Goal: Information Seeking & Learning: Check status

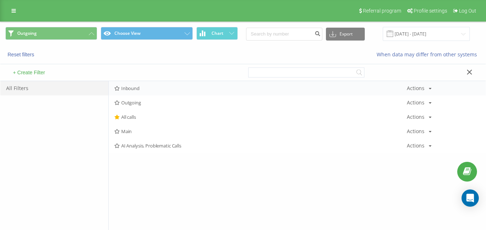
click at [134, 86] on span "Inbound" at bounding box center [260, 88] width 292 height 5
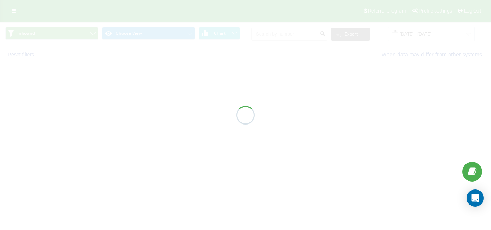
click at [138, 35] on div at bounding box center [245, 115] width 491 height 230
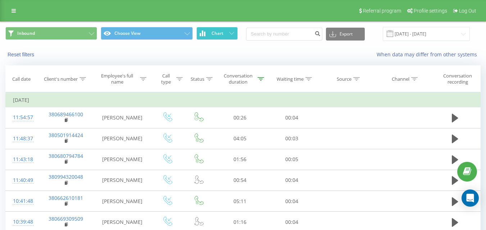
click at [219, 37] on button "Chart" at bounding box center [216, 33] width 41 height 13
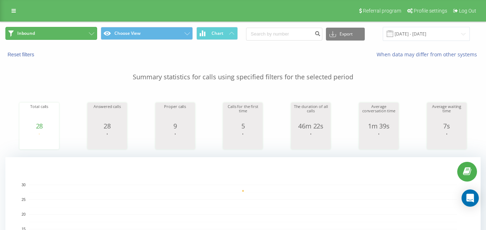
click at [68, 29] on button "Inbound" at bounding box center [51, 33] width 92 height 13
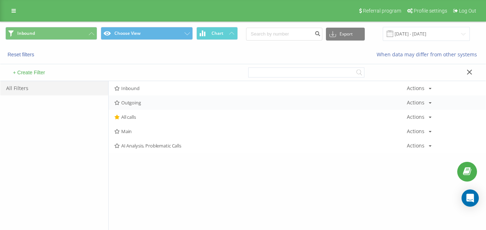
click at [129, 103] on span "Outgoing" at bounding box center [260, 102] width 292 height 5
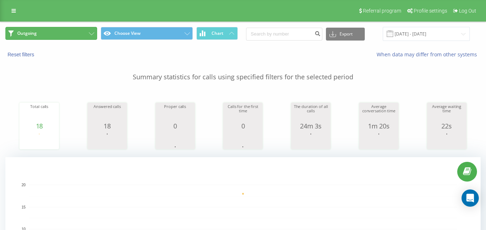
drag, startPoint x: 70, startPoint y: 35, endPoint x: 80, endPoint y: 38, distance: 10.8
click at [70, 35] on button "Outgoing" at bounding box center [51, 33] width 92 height 13
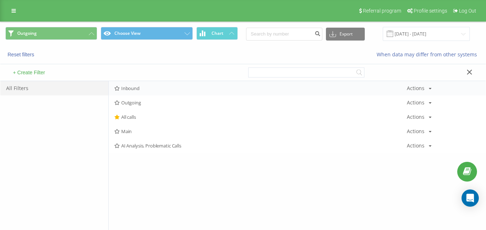
click at [136, 83] on div "Inbound Actions Edit Copy Delete Default Share" at bounding box center [297, 88] width 377 height 14
click at [140, 90] on span "Inbound" at bounding box center [260, 88] width 292 height 5
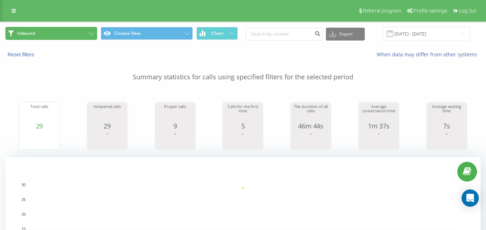
click at [81, 39] on button "Inbound" at bounding box center [51, 33] width 92 height 13
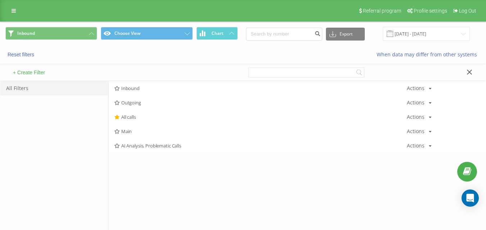
click at [143, 88] on span "Inbound" at bounding box center [260, 88] width 292 height 5
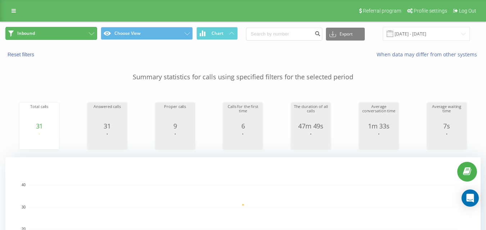
click at [69, 28] on button "Inbound" at bounding box center [51, 33] width 92 height 13
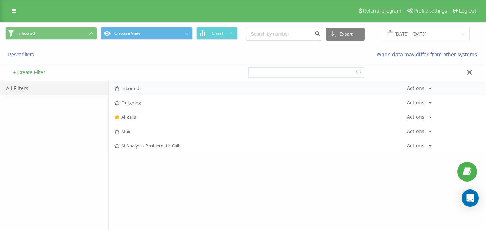
click at [140, 81] on div "Inbound Actions Edit Copy Delete Default Share" at bounding box center [297, 88] width 377 height 14
click at [142, 87] on span "Inbound" at bounding box center [260, 88] width 292 height 5
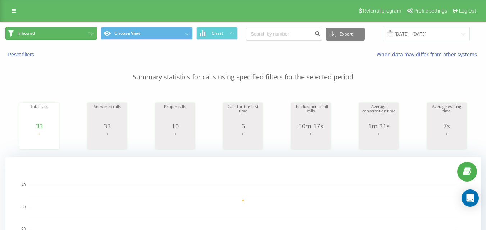
click at [80, 35] on button "Inbound" at bounding box center [51, 33] width 92 height 13
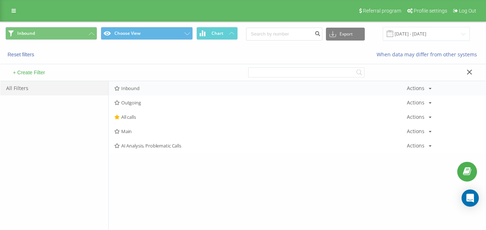
click at [140, 85] on div "Inbound Actions Edit Copy Delete Default Share" at bounding box center [297, 88] width 377 height 14
click at [141, 87] on span "Inbound" at bounding box center [260, 88] width 292 height 5
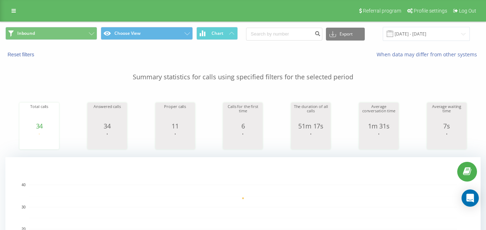
click at [60, 26] on div "Inbound Choose View Chart Export .csv .xls .xlsx [DATE] - [DATE]" at bounding box center [242, 34] width 485 height 24
click at [61, 31] on button "Inbound" at bounding box center [51, 33] width 92 height 13
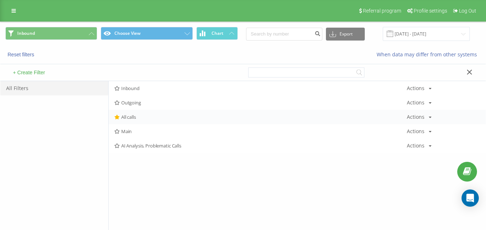
click at [129, 114] on div "All calls Actions Edit Copy Delete Default Share" at bounding box center [297, 117] width 377 height 14
click at [183, 113] on div "All calls Actions Edit Copy Delete Default Share" at bounding box center [297, 117] width 377 height 14
click at [179, 118] on span "All calls" at bounding box center [260, 117] width 292 height 5
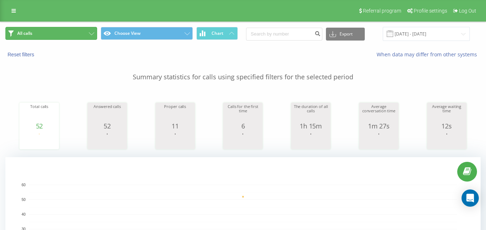
click at [68, 28] on button "All calls" at bounding box center [51, 33] width 92 height 13
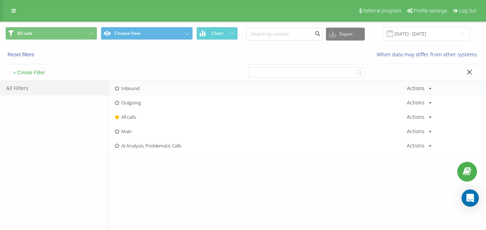
click at [139, 84] on div "Inbound Actions Edit Copy Delete Default Share" at bounding box center [297, 88] width 377 height 14
click at [141, 88] on span "Inbound" at bounding box center [260, 88] width 292 height 5
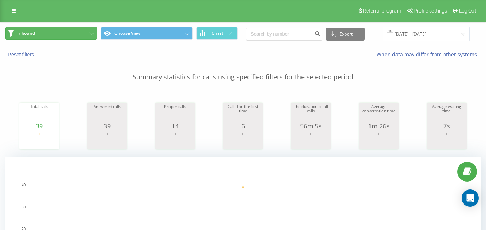
click at [97, 30] on button "Inbound" at bounding box center [51, 33] width 92 height 13
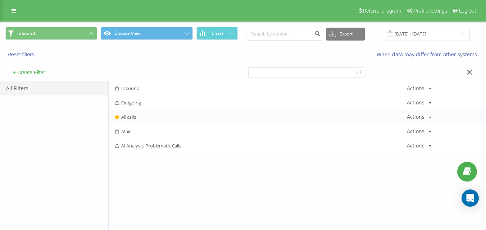
click at [137, 124] on div "All calls Actions Edit Copy Delete Default Share" at bounding box center [297, 117] width 377 height 14
click at [139, 120] on div "All calls Actions Edit Copy Delete Default Share" at bounding box center [297, 117] width 377 height 14
click at [139, 117] on span "All calls" at bounding box center [260, 117] width 292 height 5
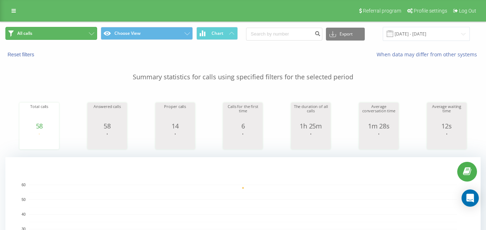
click at [69, 36] on button "All calls" at bounding box center [51, 33] width 92 height 13
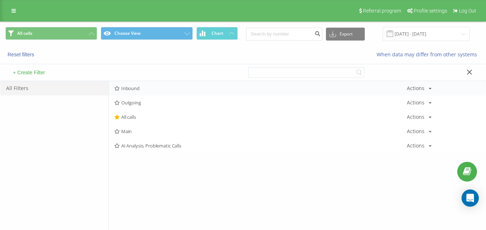
click at [139, 88] on span "Inbound" at bounding box center [260, 88] width 292 height 5
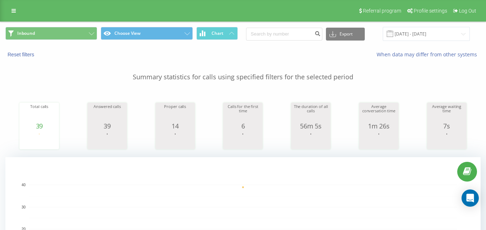
click at [87, 41] on div "Inbound Choose View Chart Export .csv .xls .xlsx [DATE] - [DATE]" at bounding box center [242, 34] width 485 height 24
drag, startPoint x: 83, startPoint y: 32, endPoint x: 90, endPoint y: 38, distance: 9.2
click at [83, 32] on button "Inbound" at bounding box center [51, 33] width 92 height 13
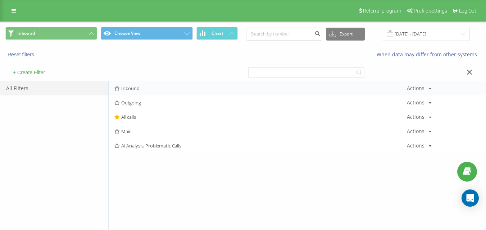
click at [143, 84] on div "Inbound Actions Edit Copy Delete Default Share" at bounding box center [297, 88] width 377 height 14
click at [147, 89] on span "Inbound" at bounding box center [260, 88] width 292 height 5
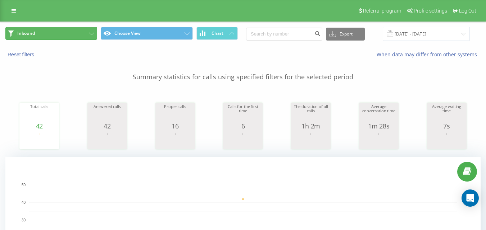
click at [84, 38] on button "Inbound" at bounding box center [51, 33] width 92 height 13
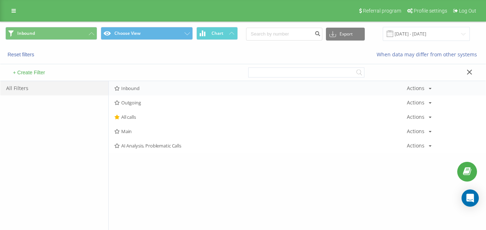
click at [142, 88] on span "Inbound" at bounding box center [260, 88] width 292 height 5
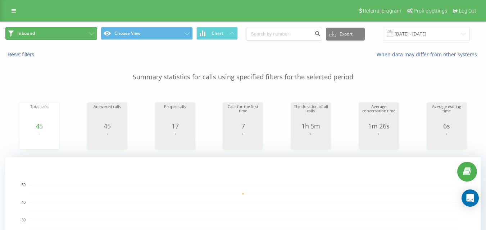
click at [87, 36] on button "Inbound" at bounding box center [51, 33] width 92 height 13
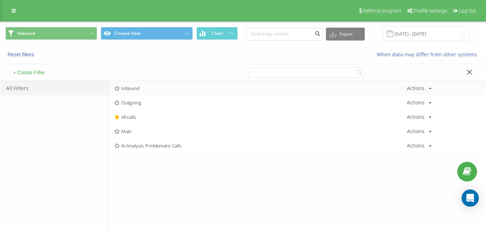
click at [122, 83] on div "Inbound Actions Edit Copy Delete Default Share" at bounding box center [297, 88] width 377 height 14
click at [125, 85] on div "Inbound Actions Edit Copy Delete Default Share" at bounding box center [297, 88] width 377 height 14
click at [131, 91] on span "Inbound" at bounding box center [260, 88] width 292 height 5
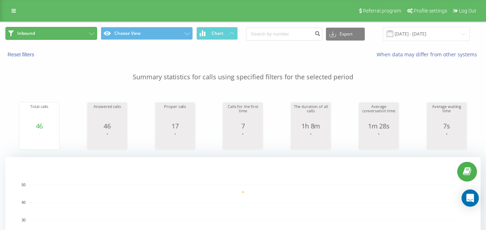
click at [90, 32] on icon at bounding box center [91, 33] width 5 height 3
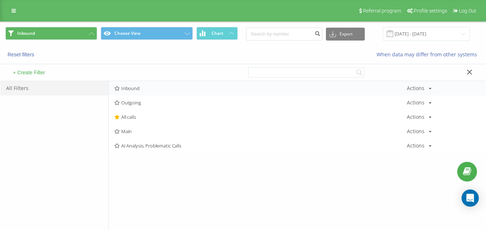
click at [144, 84] on div "Inbound Actions Edit Copy Delete Default Share" at bounding box center [297, 88] width 377 height 14
click at [146, 86] on div "Inbound Actions Edit Copy Delete Default Share" at bounding box center [297, 88] width 377 height 14
click at [147, 88] on span "Inbound" at bounding box center [260, 88] width 292 height 5
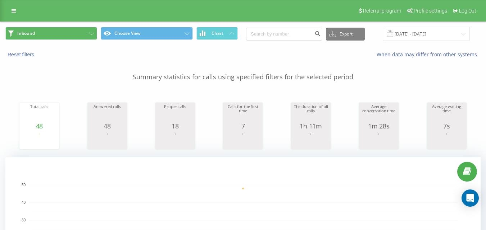
click at [73, 18] on div "Referral program Profile settings Log Out" at bounding box center [243, 11] width 486 height 22
click at [75, 24] on div "Inbound Choose View Chart Export .csv .xls .xlsx [DATE] - [DATE]" at bounding box center [242, 34] width 485 height 24
click at [85, 33] on button "Inbound" at bounding box center [51, 33] width 92 height 13
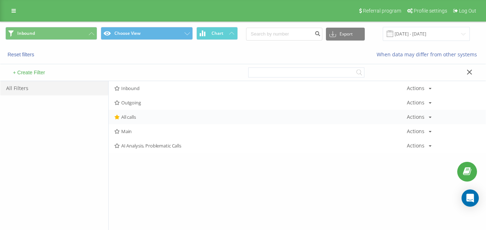
click at [134, 113] on div "All calls Actions Edit Copy Delete Default Share" at bounding box center [297, 117] width 377 height 14
click at [136, 116] on span "All calls" at bounding box center [260, 117] width 292 height 5
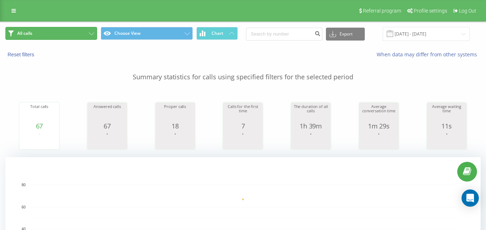
click at [79, 33] on button "All calls" at bounding box center [51, 33] width 92 height 13
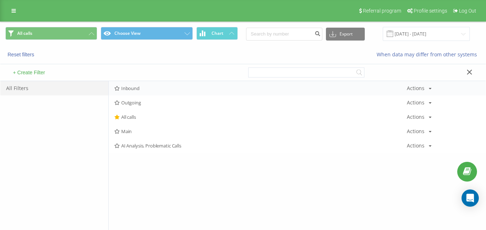
click at [142, 85] on div "Inbound Actions Edit Copy Delete Default Share" at bounding box center [297, 88] width 377 height 14
click at [140, 83] on div "Inbound Actions Edit Copy Delete Default Share" at bounding box center [297, 88] width 377 height 14
click at [138, 89] on span "Inbound" at bounding box center [260, 88] width 292 height 5
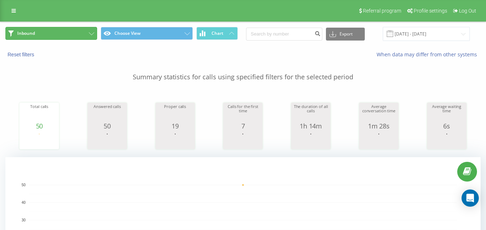
click at [84, 32] on button "Inbound" at bounding box center [51, 33] width 92 height 13
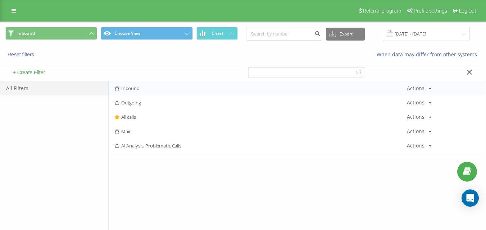
click at [132, 87] on div "Inbound Actions Edit Copy Delete Default Share" at bounding box center [297, 88] width 377 height 14
click at [134, 87] on span "Inbound" at bounding box center [260, 88] width 292 height 5
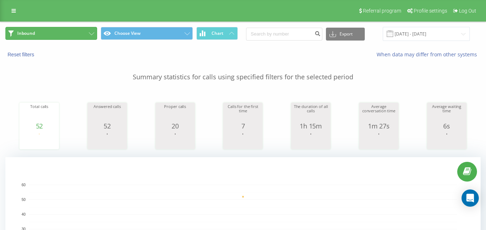
click at [62, 33] on button "Inbound" at bounding box center [51, 33] width 92 height 13
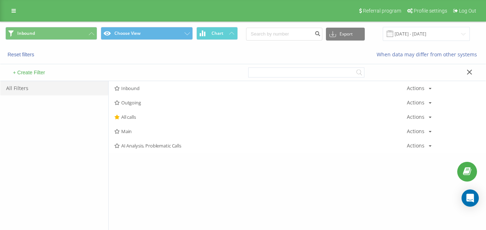
click at [129, 115] on span "All calls" at bounding box center [260, 117] width 292 height 5
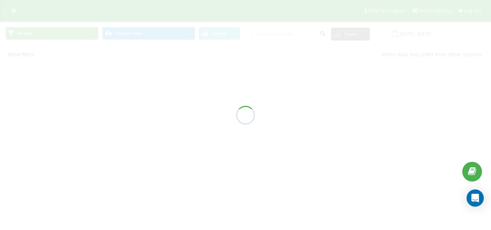
click at [129, 115] on div at bounding box center [245, 115] width 491 height 230
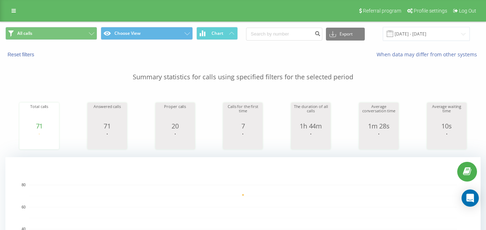
drag, startPoint x: 94, startPoint y: 43, endPoint x: 93, endPoint y: 47, distance: 4.7
click at [95, 49] on div "Reset filters When data may differ from other systems" at bounding box center [242, 54] width 485 height 17
click at [86, 38] on button "All calls" at bounding box center [51, 33] width 92 height 13
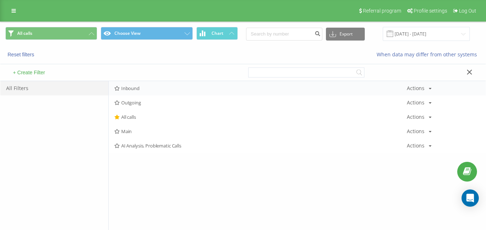
click at [139, 93] on div "Inbound Actions Edit Copy Delete Default Share" at bounding box center [297, 88] width 377 height 14
click at [139, 90] on span "Inbound" at bounding box center [260, 88] width 292 height 5
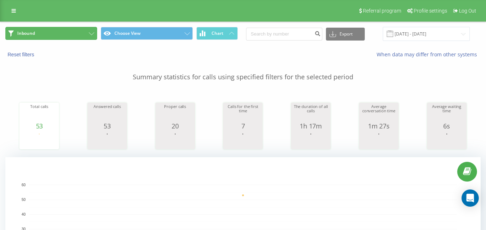
click at [87, 35] on button "Inbound" at bounding box center [51, 33] width 92 height 13
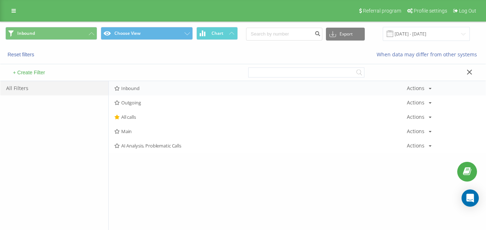
click at [141, 87] on span "Inbound" at bounding box center [260, 88] width 292 height 5
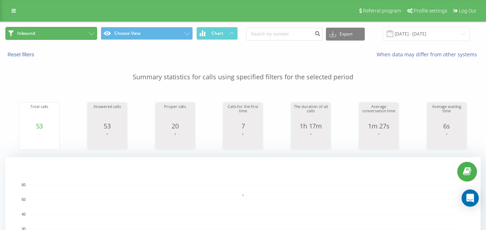
click at [65, 33] on button "Inbound" at bounding box center [51, 33] width 92 height 13
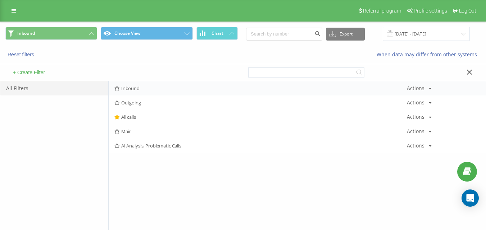
click at [124, 88] on span "Inbound" at bounding box center [260, 88] width 292 height 5
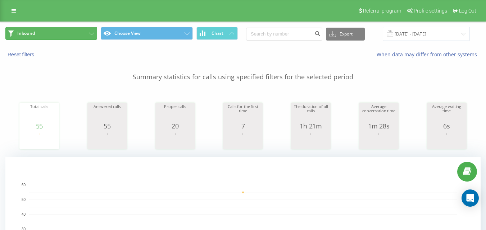
click at [83, 33] on button "Inbound" at bounding box center [51, 33] width 92 height 13
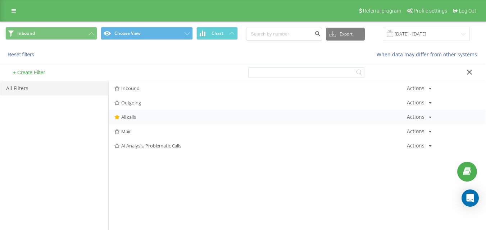
click at [143, 119] on span "All calls" at bounding box center [260, 117] width 292 height 5
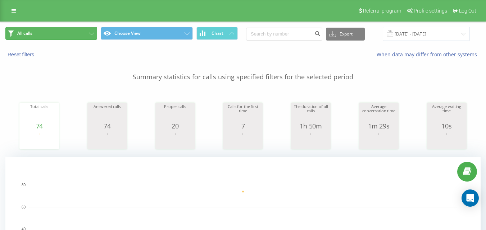
click at [51, 29] on button "All calls" at bounding box center [51, 33] width 92 height 13
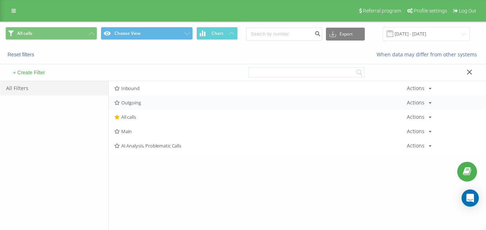
click at [155, 108] on div "Outgoing Actions Edit Copy Delete Default Share" at bounding box center [297, 103] width 377 height 14
click at [155, 104] on span "Outgoing" at bounding box center [260, 102] width 292 height 5
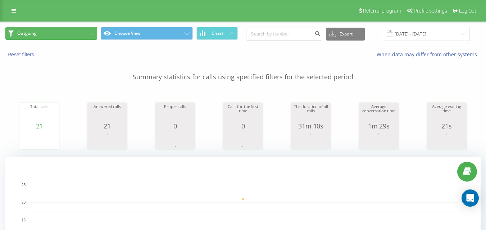
click at [82, 33] on button "Outgoing" at bounding box center [51, 33] width 92 height 13
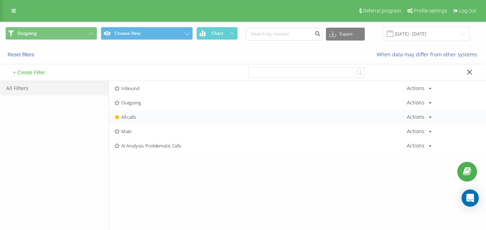
click at [134, 119] on span "All calls" at bounding box center [260, 117] width 292 height 5
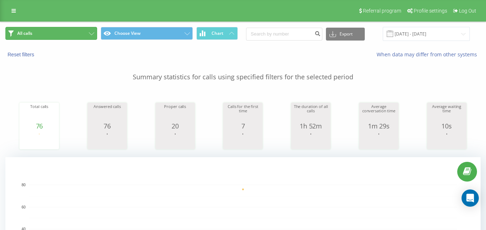
click at [65, 29] on button "All calls" at bounding box center [51, 33] width 92 height 13
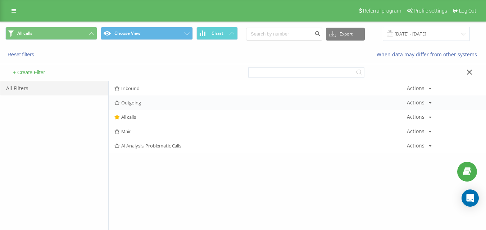
click at [141, 106] on div "Outgoing Actions Edit Copy Delete Default Share" at bounding box center [297, 103] width 377 height 14
click at [142, 104] on span "Outgoing" at bounding box center [260, 102] width 292 height 5
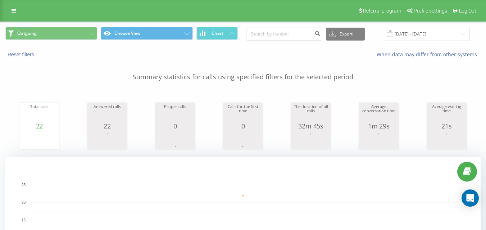
click at [85, 41] on div "Outgoing Choose View Chart Export .csv .xls .xlsx [DATE] - [DATE]" at bounding box center [242, 34] width 485 height 24
click at [85, 35] on button "Outgoing" at bounding box center [51, 33] width 92 height 13
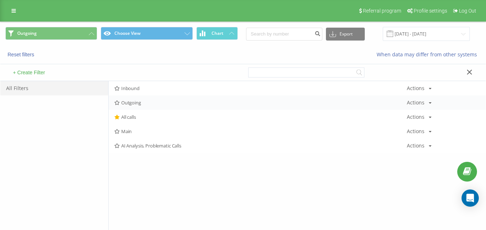
click at [130, 105] on span "Outgoing" at bounding box center [260, 102] width 292 height 5
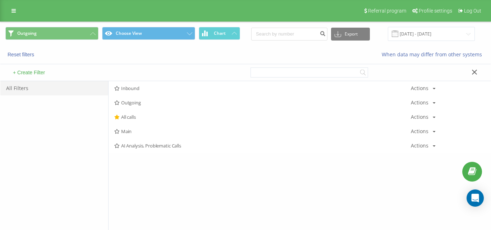
click at [0, 0] on div at bounding box center [0, 0] width 0 height 0
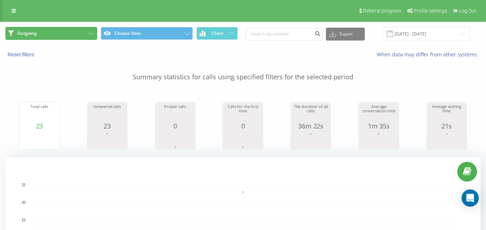
click at [56, 29] on button "Outgoing" at bounding box center [51, 33] width 92 height 13
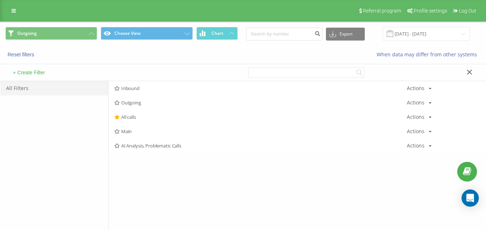
click at [150, 79] on div "+ Create Filter" at bounding box center [121, 72] width 243 height 17
click at [152, 85] on div "Inbound Actions Edit Copy Delete Default Share" at bounding box center [297, 88] width 377 height 14
click at [152, 94] on div "Inbound Actions Edit Copy Delete Default Share" at bounding box center [297, 88] width 377 height 14
click at [155, 89] on span "Inbound" at bounding box center [260, 88] width 292 height 5
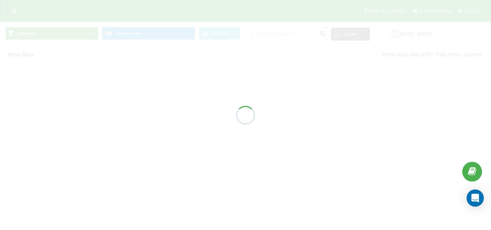
click at [155, 90] on div at bounding box center [245, 115] width 491 height 230
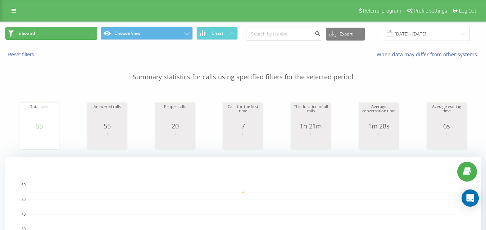
click at [81, 27] on button "Inbound" at bounding box center [51, 33] width 92 height 13
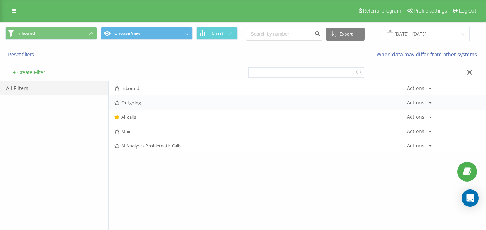
click at [139, 102] on span "Outgoing" at bounding box center [260, 102] width 292 height 5
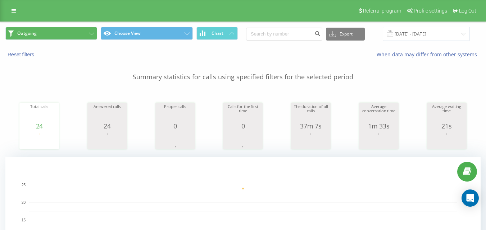
drag, startPoint x: 73, startPoint y: 45, endPoint x: 73, endPoint y: 35, distance: 9.7
click at [73, 42] on div "Outgoing Choose View Chart Export .csv .xls .xlsx [DATE] - [DATE]" at bounding box center [242, 34] width 485 height 24
click at [73, 35] on button "Outgoing" at bounding box center [51, 33] width 92 height 13
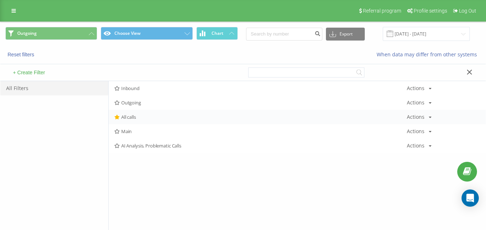
click at [158, 119] on span "All calls" at bounding box center [260, 117] width 292 height 5
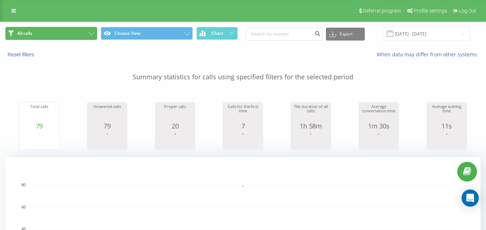
click at [84, 28] on button "All calls" at bounding box center [51, 33] width 92 height 13
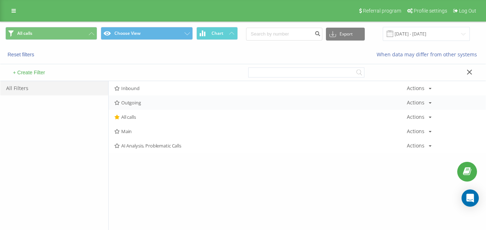
click at [133, 104] on span "Outgoing" at bounding box center [260, 102] width 292 height 5
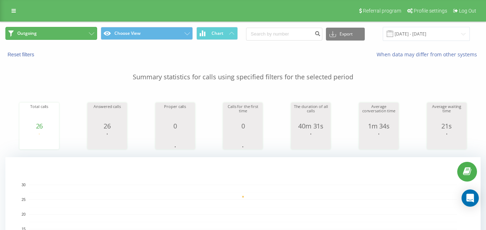
click at [80, 33] on button "Outgoing" at bounding box center [51, 33] width 92 height 13
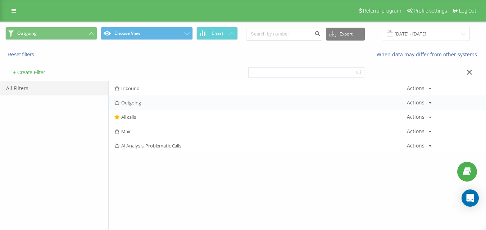
click at [145, 105] on span "Outgoing" at bounding box center [260, 102] width 292 height 5
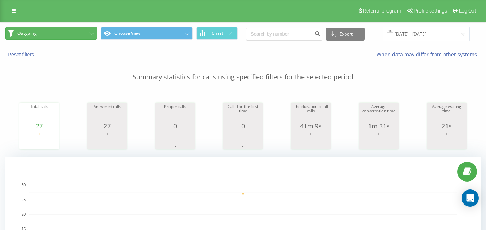
click at [56, 37] on button "Outgoing" at bounding box center [51, 33] width 92 height 13
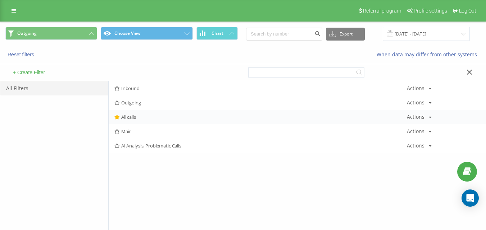
click at [123, 121] on div "All calls Actions Edit Copy Delete Default Share" at bounding box center [297, 117] width 377 height 14
click at [125, 120] on span "All calls" at bounding box center [260, 117] width 292 height 5
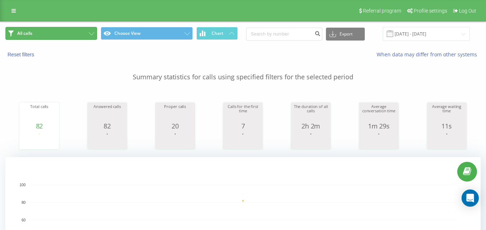
click at [83, 36] on button "All calls" at bounding box center [51, 33] width 92 height 13
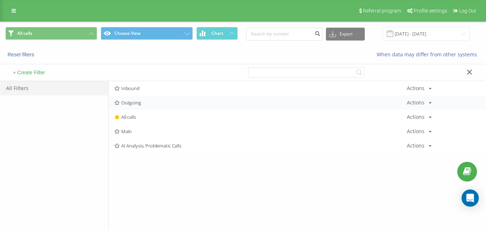
click at [138, 103] on span "Outgoing" at bounding box center [260, 102] width 292 height 5
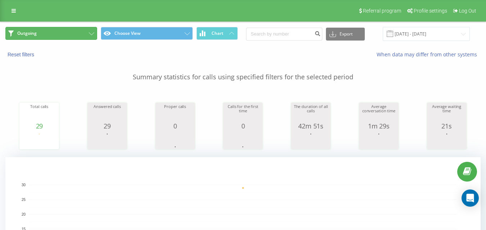
click at [73, 36] on button "Outgoing" at bounding box center [51, 33] width 92 height 13
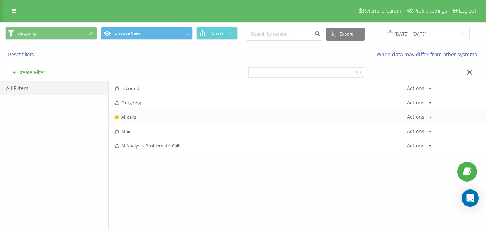
click at [140, 119] on span "All calls" at bounding box center [260, 117] width 292 height 5
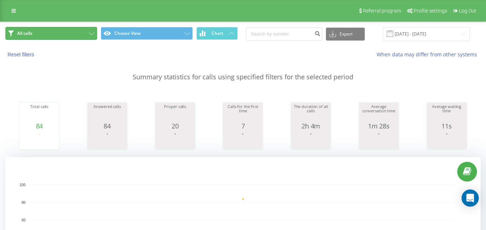
click at [67, 32] on button "All calls" at bounding box center [51, 33] width 92 height 13
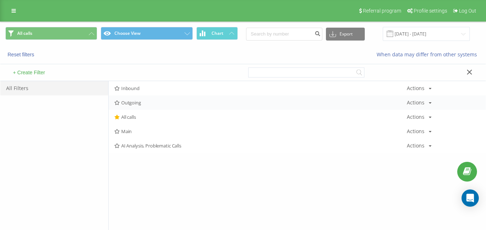
click at [119, 108] on div "Outgoing Actions Edit Copy Delete Default Share" at bounding box center [297, 103] width 377 height 14
click at [120, 106] on div "Outgoing Actions Edit Copy Delete Default Share" at bounding box center [297, 103] width 377 height 14
click at [122, 104] on span "Outgoing" at bounding box center [260, 102] width 292 height 5
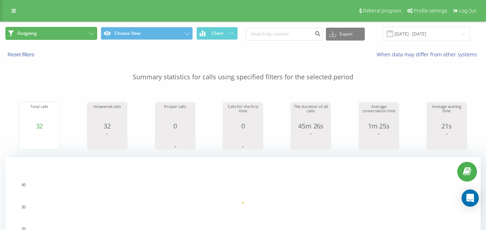
click at [82, 29] on button "Outgoing" at bounding box center [51, 33] width 92 height 13
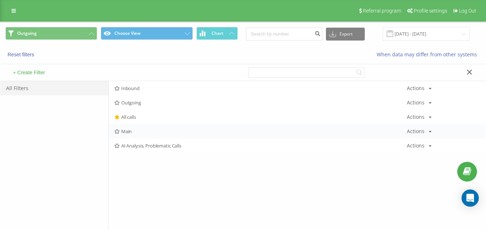
click at [138, 125] on div "Main Actions Edit Copy Delete Default Share" at bounding box center [297, 131] width 377 height 14
click at [139, 119] on span "All calls" at bounding box center [260, 117] width 292 height 5
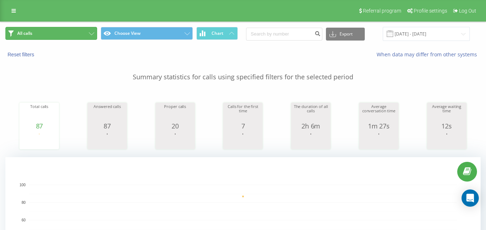
click at [71, 28] on button "All calls" at bounding box center [51, 33] width 92 height 13
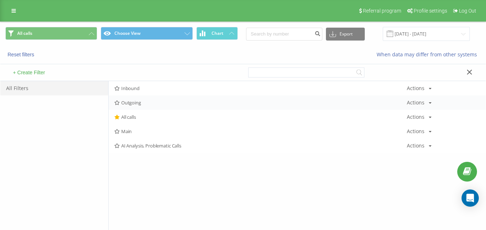
click at [131, 101] on span "Outgoing" at bounding box center [260, 102] width 292 height 5
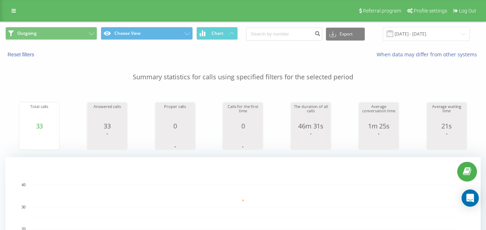
click at [76, 23] on div "Outgoing Choose View Chart Export .csv .xls .xlsx [DATE] - [DATE]" at bounding box center [242, 34] width 485 height 24
click at [80, 32] on button "Outgoing" at bounding box center [51, 33] width 92 height 13
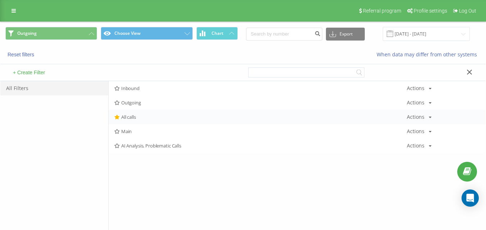
click at [135, 113] on div "All calls Actions Edit Copy Delete Default Share" at bounding box center [297, 117] width 377 height 14
click at [137, 115] on span "All calls" at bounding box center [260, 117] width 292 height 5
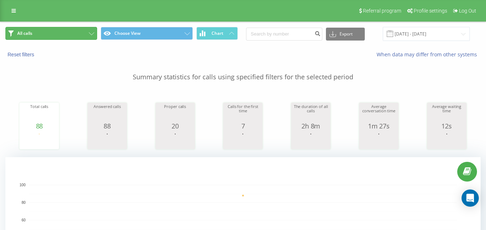
click at [63, 35] on button "All calls" at bounding box center [51, 33] width 92 height 13
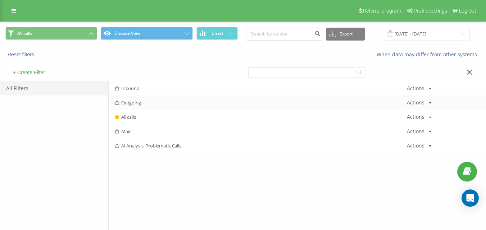
click at [133, 100] on span "Outgoing" at bounding box center [260, 102] width 292 height 5
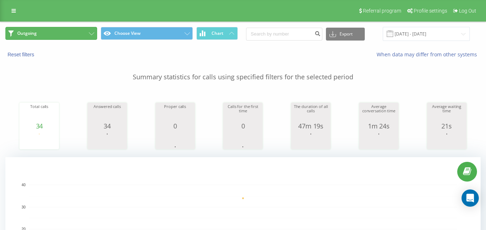
click at [78, 31] on button "Outgoing" at bounding box center [51, 33] width 92 height 13
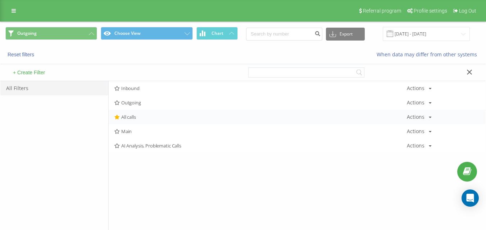
click at [129, 113] on div "All calls Actions Edit Copy Delete Default Share" at bounding box center [297, 117] width 377 height 14
click at [132, 114] on div "All calls Actions Edit Copy Delete Default Share" at bounding box center [297, 117] width 377 height 14
drag, startPoint x: 162, startPoint y: 110, endPoint x: 164, endPoint y: 114, distance: 5.0
click at [162, 110] on div "Inbound Actions Edit Copy Delete Default Share Outgoing Actions Edit Copy Delet…" at bounding box center [297, 117] width 377 height 72
click at [165, 116] on span "All calls" at bounding box center [260, 117] width 292 height 5
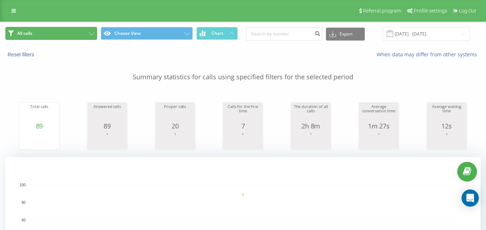
click at [68, 30] on button "All calls" at bounding box center [51, 33] width 92 height 13
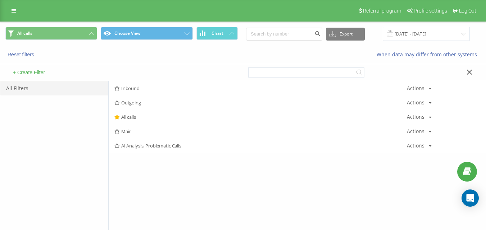
click at [136, 104] on span "Outgoing" at bounding box center [260, 102] width 292 height 5
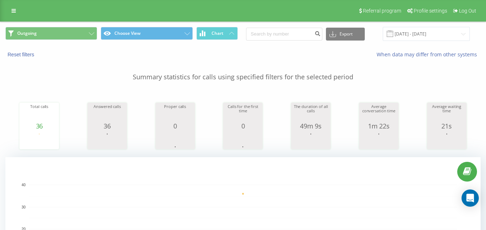
click at [75, 42] on div "Outgoing Choose View Chart Export .csv .xls .xlsx [DATE] - [DATE]" at bounding box center [242, 34] width 485 height 24
click at [78, 37] on button "Outgoing" at bounding box center [51, 33] width 92 height 13
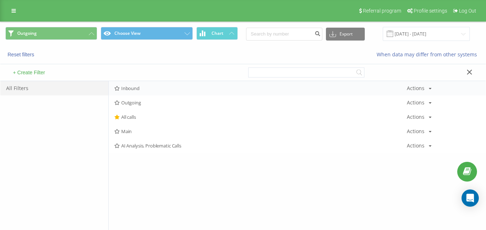
click at [148, 91] on span "Inbound" at bounding box center [260, 88] width 292 height 5
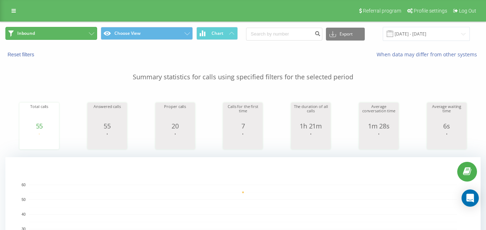
click at [66, 36] on button "Inbound" at bounding box center [51, 33] width 92 height 13
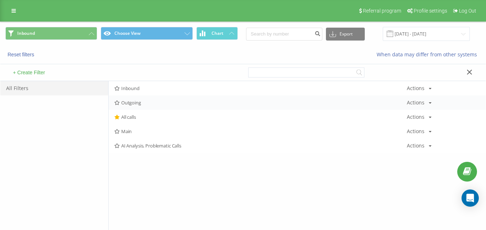
click at [134, 104] on span "Outgoing" at bounding box center [260, 102] width 292 height 5
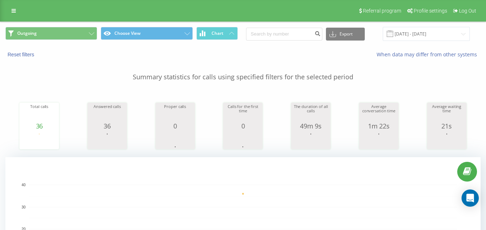
click at [96, 41] on div "Outgoing Choose View Chart Export .csv .xls .xlsx [DATE] - [DATE]" at bounding box center [242, 34] width 485 height 24
click at [94, 39] on button "Outgoing" at bounding box center [51, 33] width 92 height 13
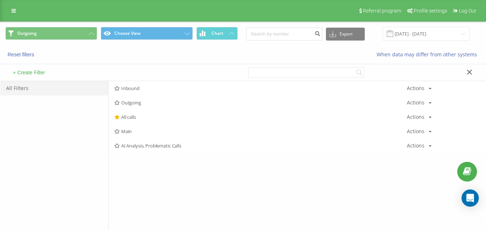
click at [133, 90] on span "Inbound" at bounding box center [260, 88] width 292 height 5
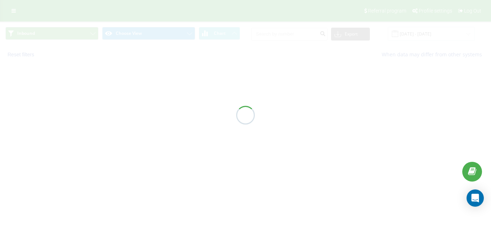
click at [133, 90] on div at bounding box center [245, 115] width 491 height 230
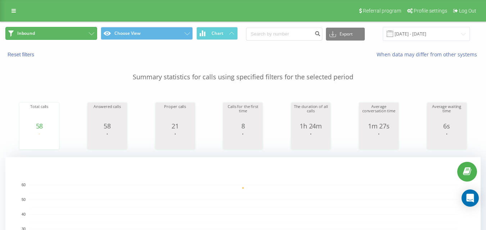
click at [60, 29] on button "Inbound" at bounding box center [51, 33] width 92 height 13
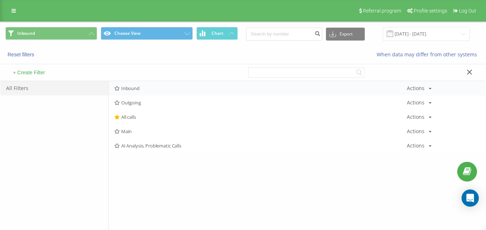
click at [125, 84] on div "Inbound Actions Edit Copy Delete Default Share" at bounding box center [297, 88] width 377 height 14
click at [128, 87] on span "Inbound" at bounding box center [260, 88] width 292 height 5
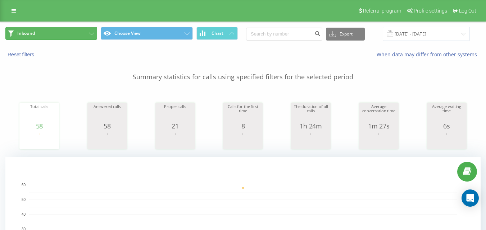
click at [84, 36] on button "Inbound" at bounding box center [51, 33] width 92 height 13
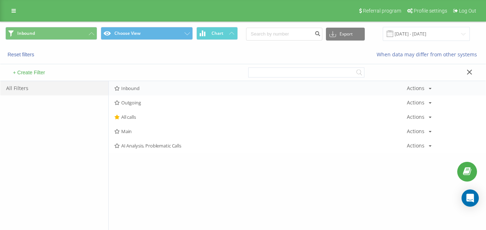
drag, startPoint x: 138, startPoint y: 83, endPoint x: 141, endPoint y: 88, distance: 5.5
click at [138, 84] on div "Inbound Actions Edit Copy Delete Default Share" at bounding box center [297, 88] width 377 height 14
click at [141, 88] on span "Inbound" at bounding box center [260, 88] width 292 height 5
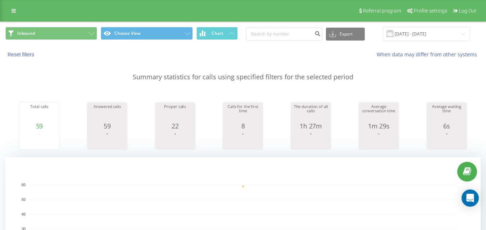
click at [63, 40] on span "Inbound Choose View Chart" at bounding box center [121, 34] width 232 height 14
click at [72, 37] on button "Inbound" at bounding box center [51, 33] width 92 height 13
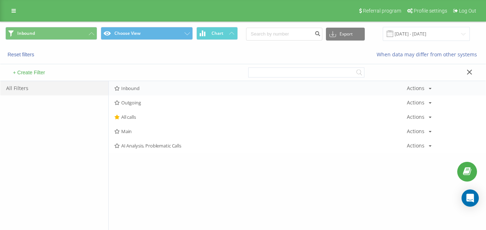
click at [129, 89] on span "Inbound" at bounding box center [260, 88] width 292 height 5
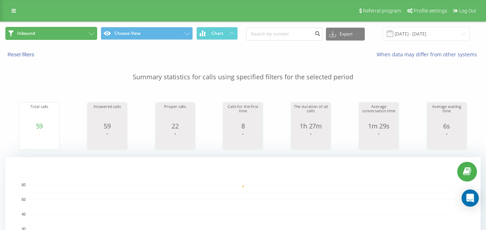
click at [87, 28] on button "Inbound" at bounding box center [51, 33] width 92 height 13
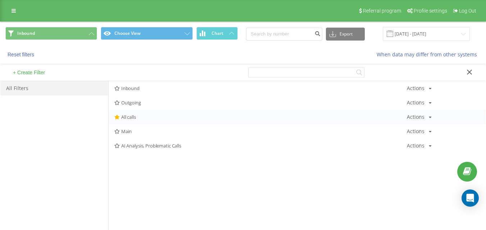
click at [134, 115] on span "All calls" at bounding box center [260, 117] width 292 height 5
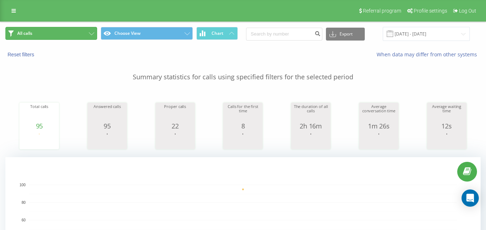
click at [88, 35] on button "All calls" at bounding box center [51, 33] width 92 height 13
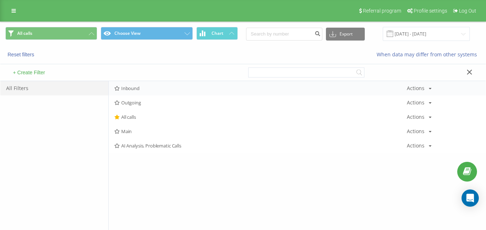
click at [137, 88] on span "Inbound" at bounding box center [260, 88] width 292 height 5
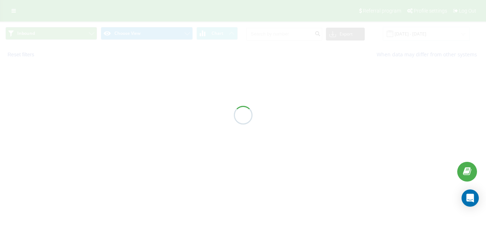
click at [138, 91] on div at bounding box center [243, 115] width 486 height 230
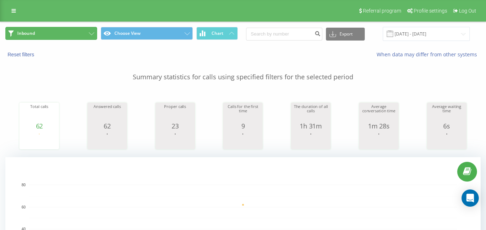
click at [86, 34] on button "Inbound" at bounding box center [51, 33] width 92 height 13
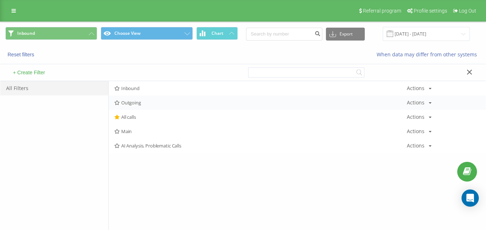
click at [129, 107] on div "Outgoing Actions Edit Copy Delete Default Share" at bounding box center [297, 103] width 377 height 14
click at [136, 114] on div "All calls Actions Edit Copy Delete Default Share" at bounding box center [297, 117] width 377 height 14
click at [137, 115] on span "All calls" at bounding box center [260, 117] width 292 height 5
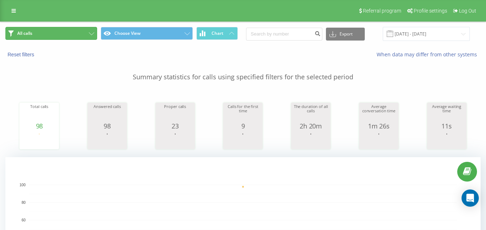
click at [72, 33] on button "All calls" at bounding box center [51, 33] width 92 height 13
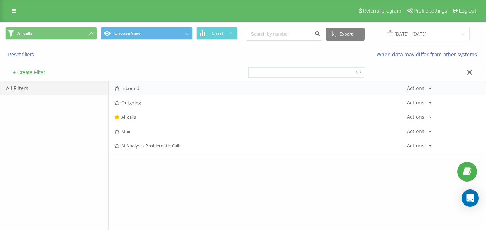
click at [134, 90] on span "Inbound" at bounding box center [260, 88] width 292 height 5
click at [0, 0] on div at bounding box center [0, 0] width 0 height 0
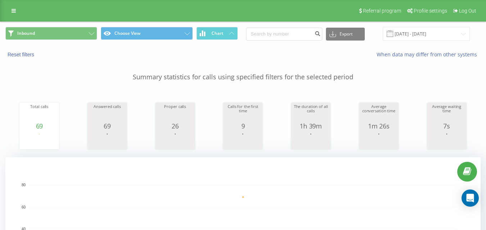
click at [85, 41] on div "Inbound Choose View Chart Export .csv .xls .xlsx [DATE] - [DATE]" at bounding box center [242, 34] width 485 height 24
click at [93, 33] on icon at bounding box center [91, 33] width 5 height 3
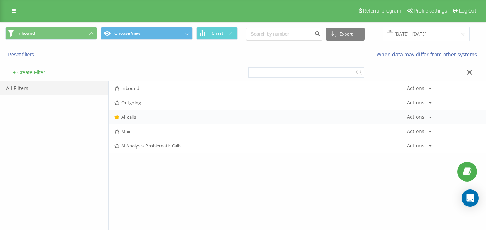
click at [137, 118] on span "All calls" at bounding box center [260, 117] width 292 height 5
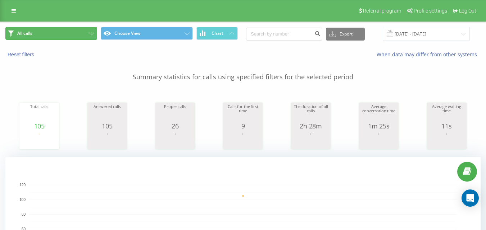
click at [89, 35] on icon at bounding box center [91, 33] width 5 height 3
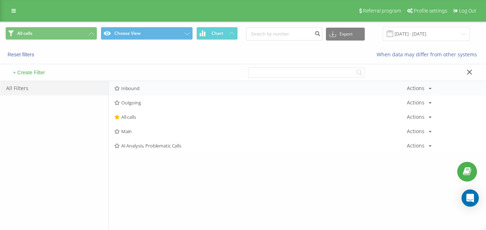
click at [133, 86] on span "Inbound" at bounding box center [260, 88] width 292 height 5
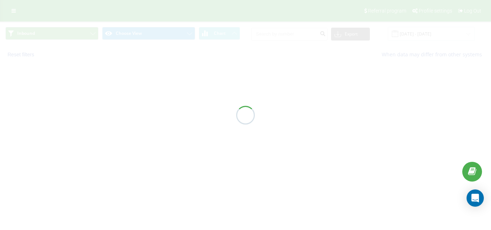
click at [135, 88] on div at bounding box center [245, 115] width 491 height 230
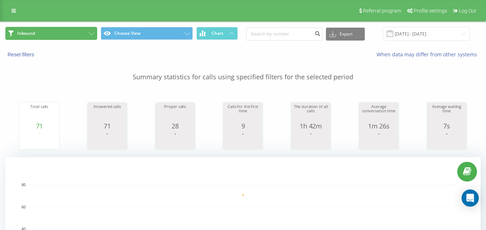
click at [58, 37] on button "Inbound" at bounding box center [51, 33] width 92 height 13
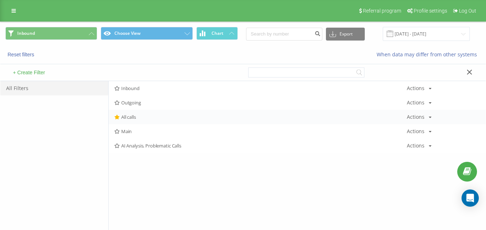
click at [131, 122] on div "All calls Actions Edit Copy Delete Default Share" at bounding box center [297, 117] width 377 height 14
click at [133, 119] on span "All calls" at bounding box center [260, 117] width 292 height 5
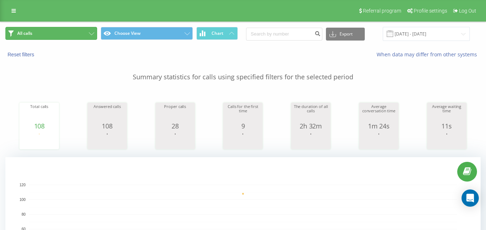
click at [85, 32] on button "All calls" at bounding box center [51, 33] width 92 height 13
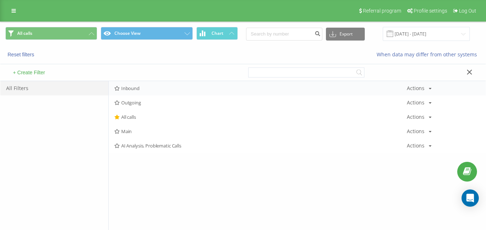
click at [152, 88] on span "Inbound" at bounding box center [260, 88] width 292 height 5
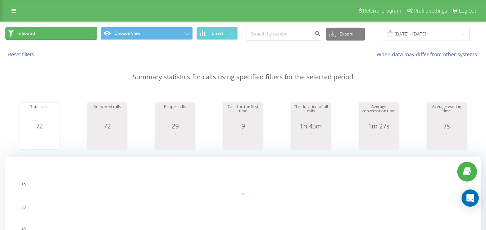
click at [67, 35] on button "Inbound" at bounding box center [51, 33] width 92 height 13
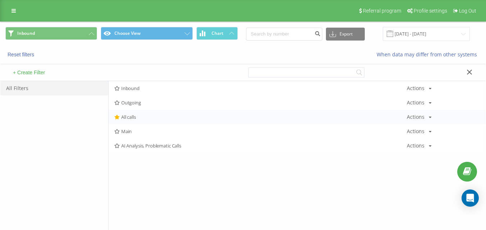
click at [136, 121] on div "All calls Actions Edit Copy Delete Default Share" at bounding box center [297, 117] width 377 height 14
click at [139, 118] on span "All calls" at bounding box center [260, 117] width 292 height 5
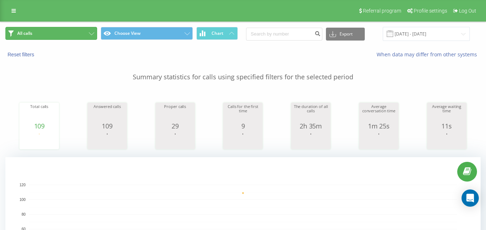
click at [78, 35] on button "All calls" at bounding box center [51, 33] width 92 height 13
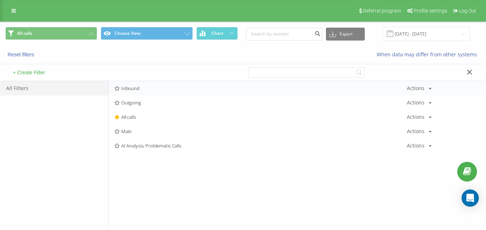
click at [150, 86] on div "Inbound Actions Edit Copy Delete Default Share" at bounding box center [297, 88] width 377 height 14
click at [151, 88] on span "Inbound" at bounding box center [260, 88] width 292 height 5
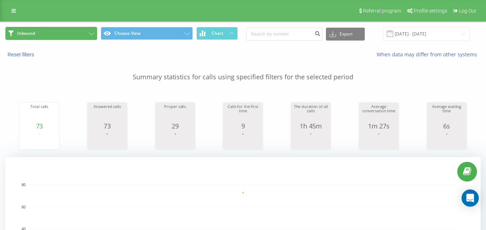
click at [82, 30] on button "Inbound" at bounding box center [51, 33] width 92 height 13
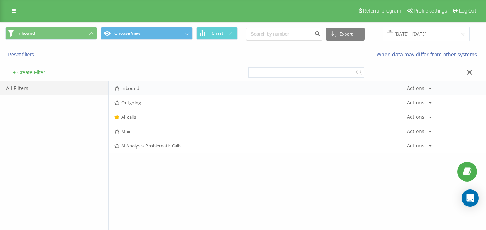
click at [153, 94] on div "Inbound Actions Edit Copy Delete Default Share" at bounding box center [297, 88] width 377 height 14
click at [153, 93] on div "Inbound Actions Edit Copy Delete Default Share" at bounding box center [297, 88] width 377 height 14
click at [146, 85] on div "Inbound Actions Edit Copy Delete Default Share" at bounding box center [297, 88] width 377 height 14
click at [146, 87] on span "Inbound" at bounding box center [260, 88] width 292 height 5
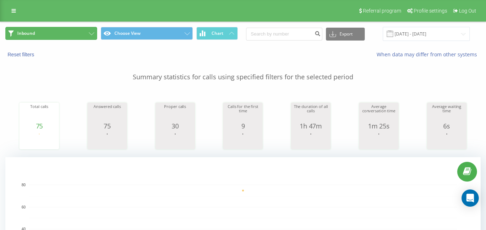
click at [90, 33] on icon at bounding box center [91, 33] width 5 height 3
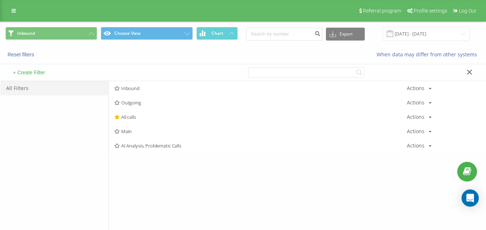
click at [140, 86] on span "Inbound" at bounding box center [260, 88] width 292 height 5
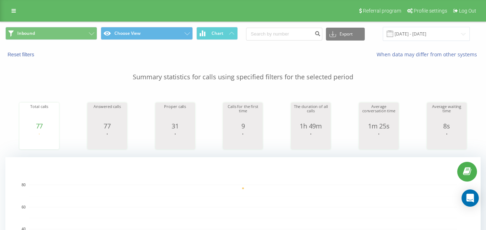
click at [79, 25] on div "Inbound Choose View Chart Export .csv .xls .xlsx [DATE] - [DATE]" at bounding box center [242, 34] width 485 height 24
click at [82, 38] on button "Inbound" at bounding box center [51, 33] width 92 height 13
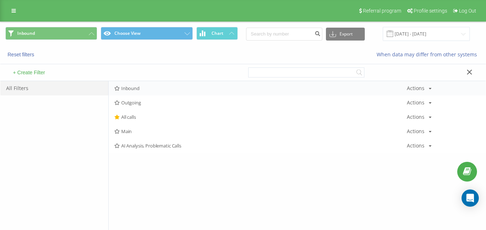
click at [135, 84] on div "Inbound Actions Edit Copy Delete Default Share" at bounding box center [297, 88] width 377 height 14
click at [138, 86] on span "Inbound" at bounding box center [260, 88] width 292 height 5
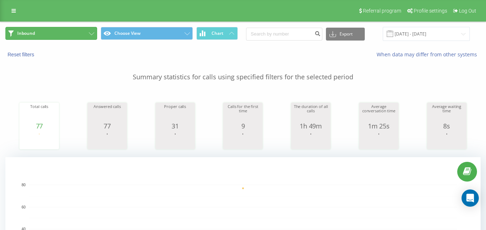
click at [54, 31] on button "Inbound" at bounding box center [51, 33] width 92 height 13
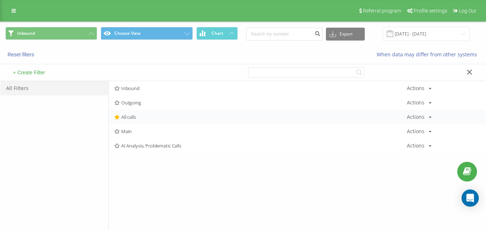
click at [155, 119] on span "All calls" at bounding box center [260, 117] width 292 height 5
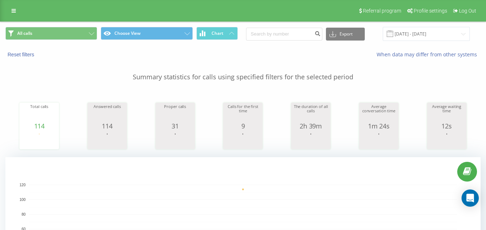
click at [86, 27] on div "All calls Choose View Chart Export .csv .xls .xlsx [DATE] - [DATE]" at bounding box center [242, 34] width 485 height 24
click at [90, 33] on icon at bounding box center [91, 33] width 5 height 3
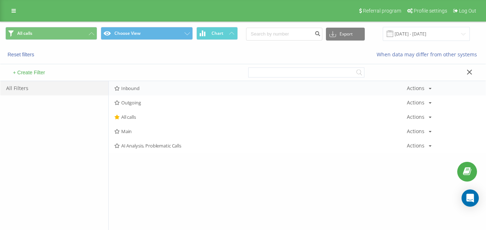
click at [141, 89] on span "Inbound" at bounding box center [260, 88] width 292 height 5
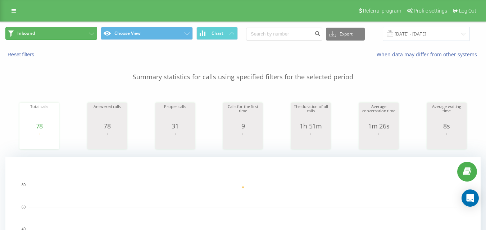
click at [87, 32] on button "Inbound" at bounding box center [51, 33] width 92 height 13
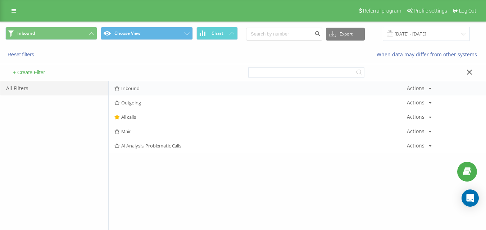
click at [142, 86] on span "Inbound" at bounding box center [260, 88] width 292 height 5
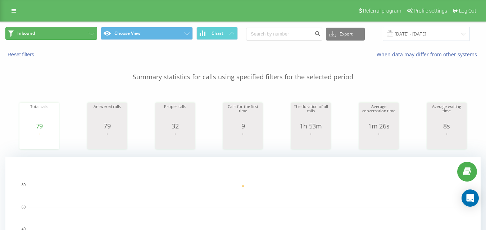
click at [74, 36] on button "Inbound" at bounding box center [51, 33] width 92 height 13
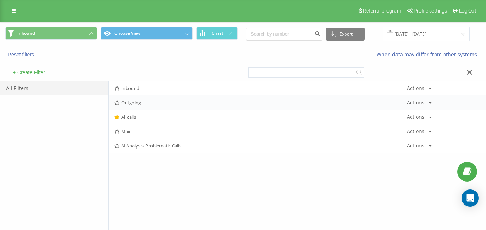
click at [132, 104] on span "Outgoing" at bounding box center [260, 102] width 292 height 5
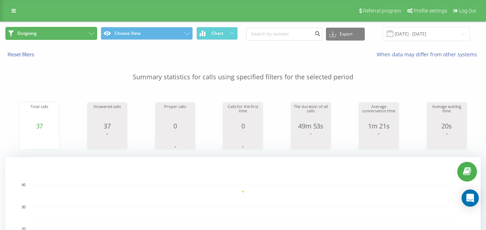
click at [84, 28] on button "Outgoing" at bounding box center [51, 33] width 92 height 13
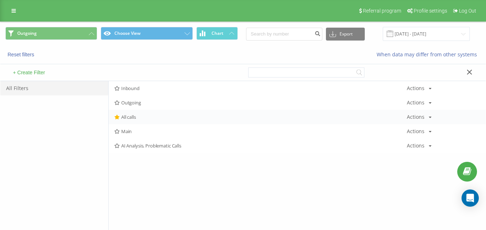
click at [141, 118] on span "All calls" at bounding box center [260, 117] width 292 height 5
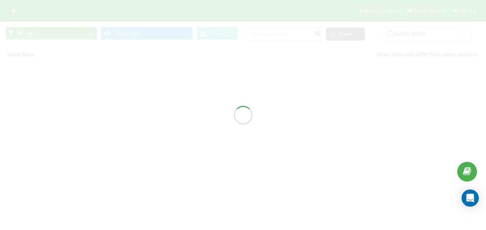
click at [141, 118] on div at bounding box center [243, 115] width 486 height 230
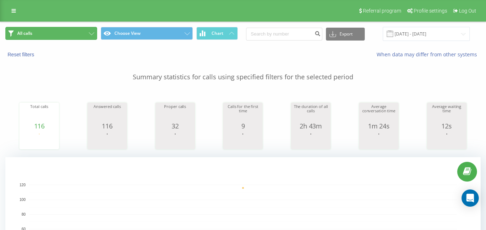
click at [81, 35] on button "All calls" at bounding box center [51, 33] width 92 height 13
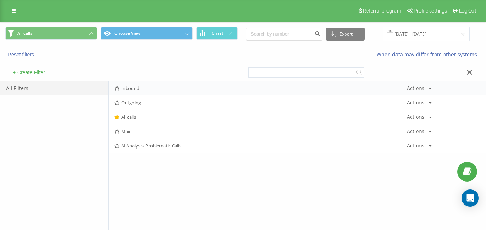
click at [138, 83] on div "Inbound Actions Edit Copy Delete Default Share" at bounding box center [297, 88] width 377 height 14
click at [138, 85] on div "Inbound Actions Edit Copy Delete Default Share" at bounding box center [297, 88] width 377 height 14
click at [141, 91] on div "Inbound Actions Edit Copy Delete Default Share" at bounding box center [297, 88] width 377 height 14
click at [144, 82] on div "Inbound Actions Edit Copy Delete Default Share" at bounding box center [297, 88] width 377 height 14
click at [145, 85] on div "Inbound Actions Edit Copy Delete Default Share" at bounding box center [297, 88] width 377 height 14
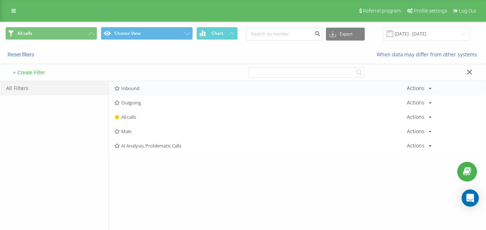
click at [146, 89] on span "Inbound" at bounding box center [260, 88] width 292 height 5
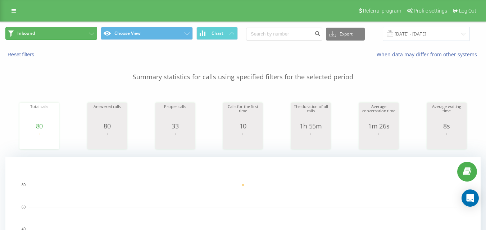
click at [56, 35] on button "Inbound" at bounding box center [51, 33] width 92 height 13
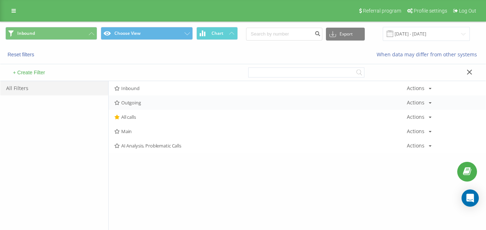
click at [153, 100] on span "Outgoing" at bounding box center [260, 102] width 292 height 5
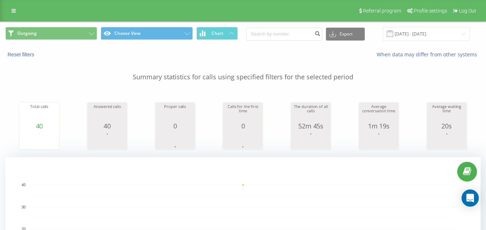
click at [69, 49] on div "Reset filters When data may differ from other systems" at bounding box center [242, 54] width 485 height 17
click at [72, 41] on div "Outgoing Choose View Chart Export .csv .xls .xlsx [DATE] - [DATE]" at bounding box center [242, 34] width 485 height 24
click at [83, 34] on button "Outgoing" at bounding box center [51, 33] width 92 height 13
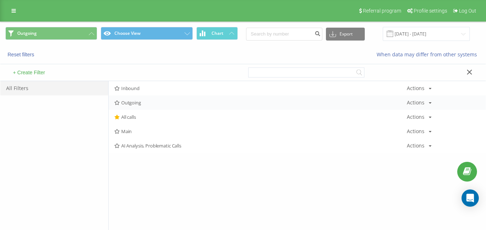
click at [140, 105] on span "Outgoing" at bounding box center [260, 102] width 292 height 5
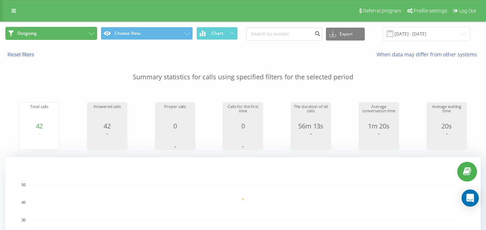
click at [54, 32] on button "Outgoing" at bounding box center [51, 33] width 92 height 13
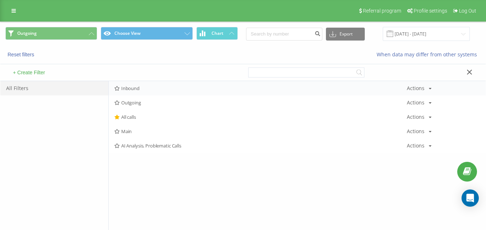
click at [125, 83] on div "Inbound Actions Edit Copy Delete Default Share" at bounding box center [297, 88] width 377 height 14
click at [128, 86] on span "Inbound" at bounding box center [260, 88] width 292 height 5
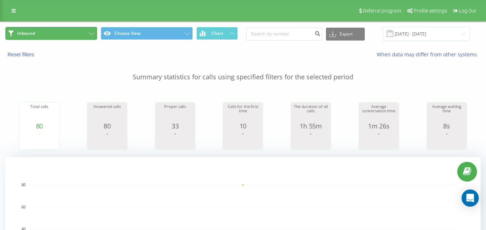
click at [75, 34] on button "Inbound" at bounding box center [51, 33] width 92 height 13
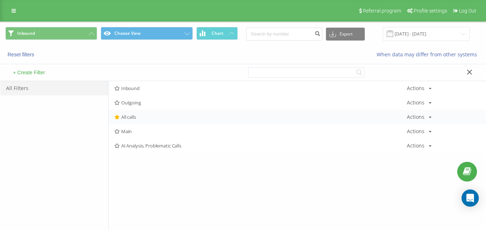
click at [131, 111] on div "All calls Actions Edit Copy Delete Default Share" at bounding box center [297, 117] width 377 height 14
click at [134, 116] on span "All calls" at bounding box center [260, 117] width 292 height 5
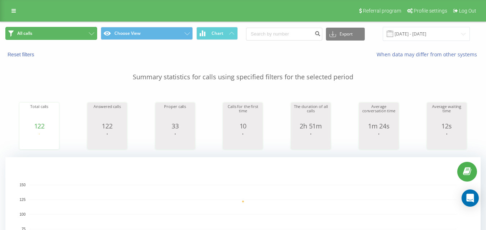
click at [51, 28] on button "All calls" at bounding box center [51, 33] width 92 height 13
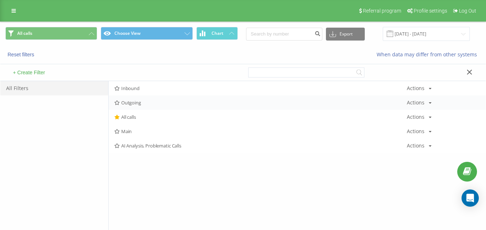
click at [137, 103] on span "Outgoing" at bounding box center [260, 102] width 292 height 5
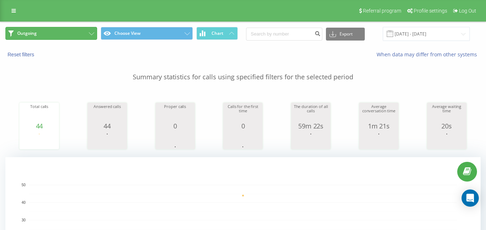
click at [74, 36] on button "Outgoing" at bounding box center [51, 33] width 92 height 13
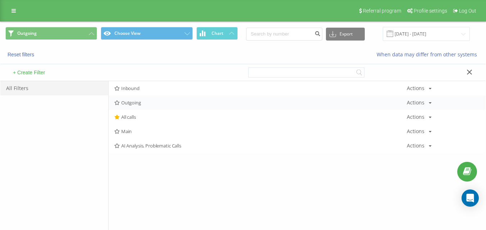
click at [140, 104] on span "Outgoing" at bounding box center [260, 102] width 292 height 5
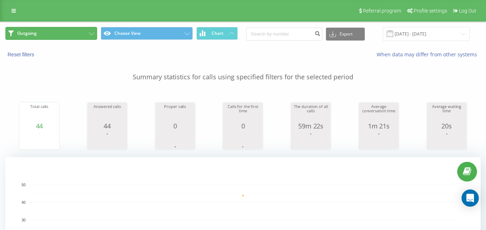
click at [67, 33] on button "Outgoing" at bounding box center [51, 33] width 92 height 13
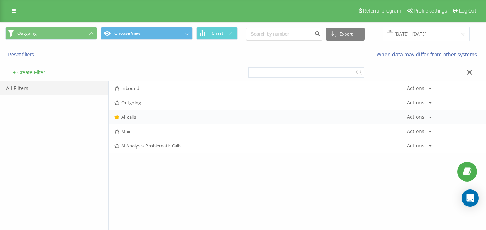
click at [133, 117] on span "All calls" at bounding box center [260, 117] width 292 height 5
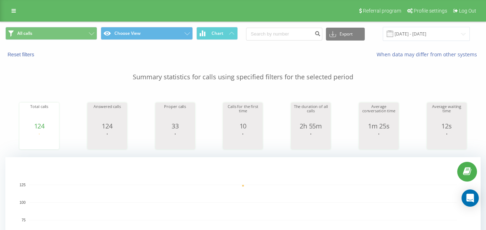
click at [73, 49] on div "Reset filters When data may differ from other systems" at bounding box center [242, 54] width 485 height 17
click at [76, 37] on button "All calls" at bounding box center [51, 33] width 92 height 13
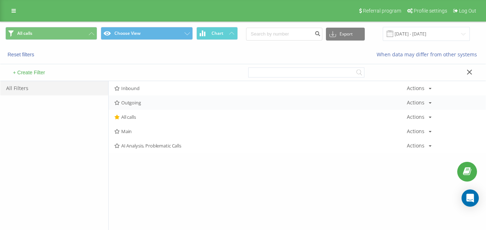
click at [137, 100] on span "Outgoing" at bounding box center [260, 102] width 292 height 5
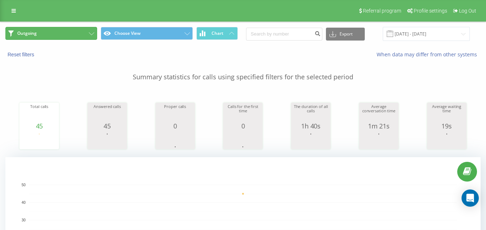
click at [92, 32] on button "Outgoing" at bounding box center [51, 33] width 92 height 13
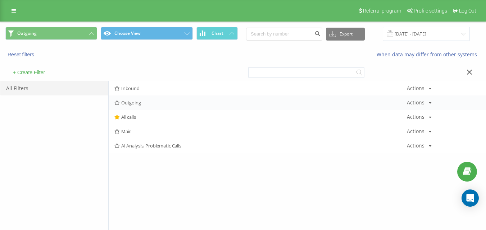
click at [131, 109] on div "Outgoing Actions Edit Copy Delete Default Share" at bounding box center [297, 103] width 377 height 14
click at [134, 106] on div "Outgoing Actions Edit Copy Delete Default Share" at bounding box center [297, 103] width 377 height 14
click at [136, 105] on span "Outgoing" at bounding box center [260, 102] width 292 height 5
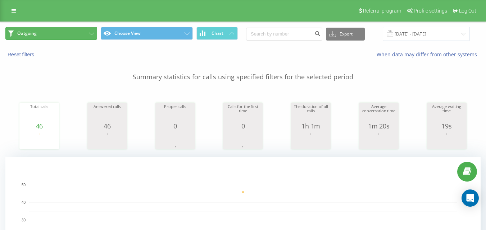
click at [66, 31] on button "Outgoing" at bounding box center [51, 33] width 92 height 13
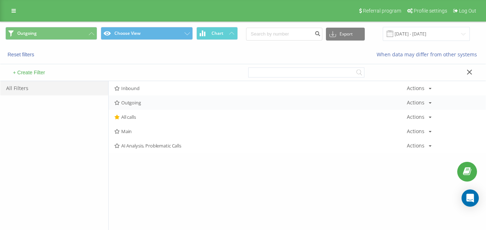
click at [135, 102] on span "Outgoing" at bounding box center [260, 102] width 292 height 5
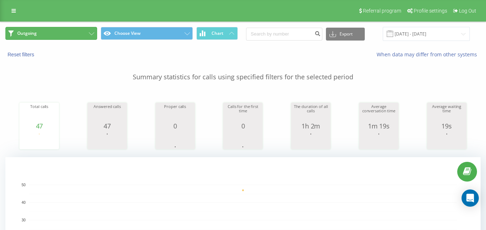
click at [53, 33] on button "Outgoing" at bounding box center [51, 33] width 92 height 13
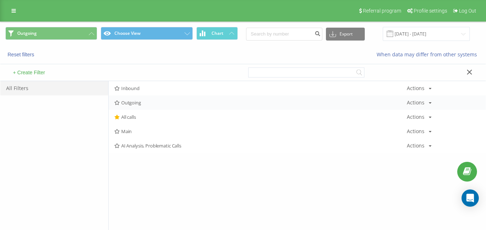
click at [136, 105] on span "Outgoing" at bounding box center [260, 102] width 292 height 5
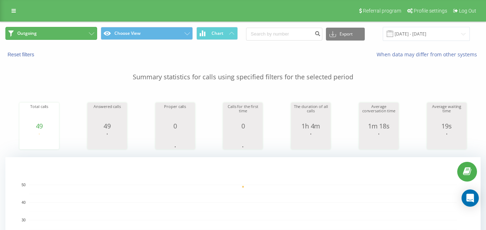
click at [62, 27] on button "Outgoing" at bounding box center [51, 33] width 92 height 13
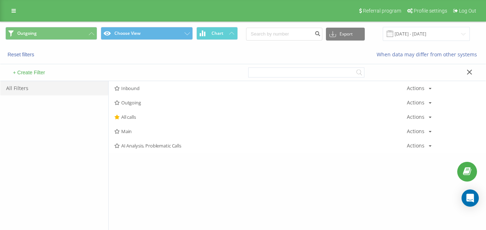
click at [146, 101] on span "Outgoing" at bounding box center [260, 102] width 292 height 5
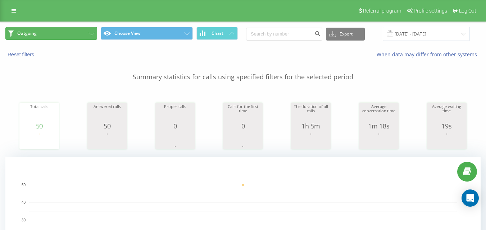
click at [79, 36] on button "Outgoing" at bounding box center [51, 33] width 92 height 13
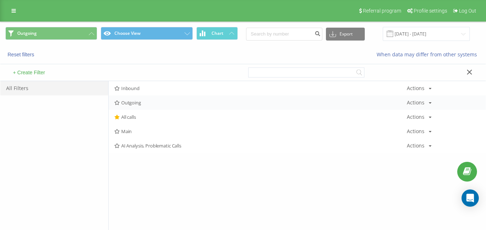
click at [132, 105] on span "Outgoing" at bounding box center [260, 102] width 292 height 5
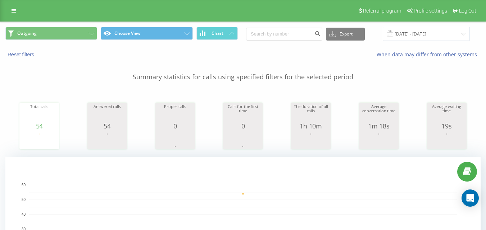
click at [74, 43] on div "Outgoing Choose View Chart Export .csv .xls .xlsx [DATE] - [DATE]" at bounding box center [242, 34] width 485 height 24
click at [83, 34] on button "Outgoing" at bounding box center [51, 33] width 92 height 13
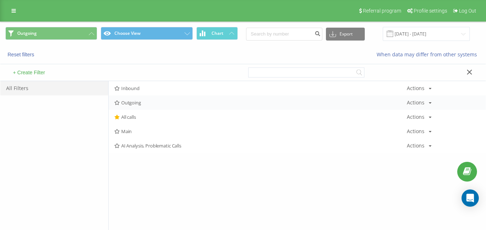
click at [141, 104] on span "Outgoing" at bounding box center [260, 102] width 292 height 5
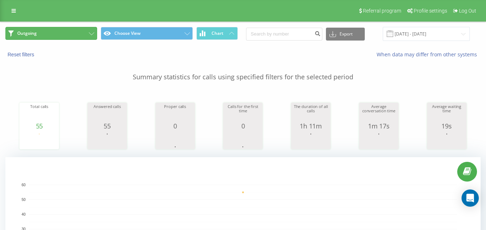
click at [81, 33] on button "Outgoing" at bounding box center [51, 33] width 92 height 13
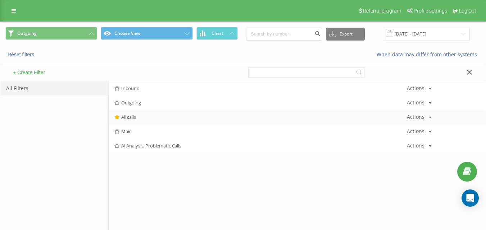
click at [156, 116] on span "All calls" at bounding box center [260, 117] width 292 height 5
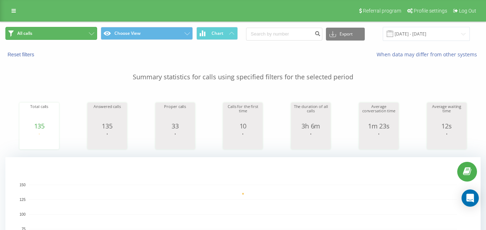
click at [65, 30] on button "All calls" at bounding box center [51, 33] width 92 height 13
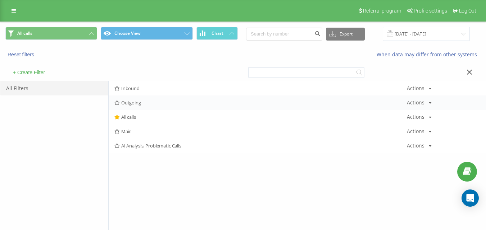
click at [136, 100] on span "Outgoing" at bounding box center [260, 102] width 292 height 5
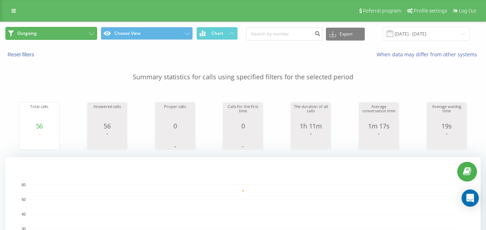
click at [74, 28] on button "Outgoing" at bounding box center [51, 33] width 92 height 13
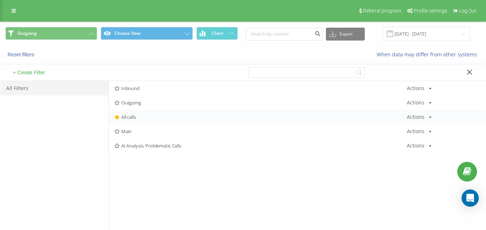
click at [141, 119] on span "All calls" at bounding box center [260, 117] width 292 height 5
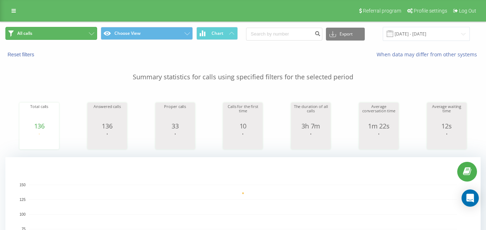
click at [73, 32] on button "All calls" at bounding box center [51, 33] width 92 height 13
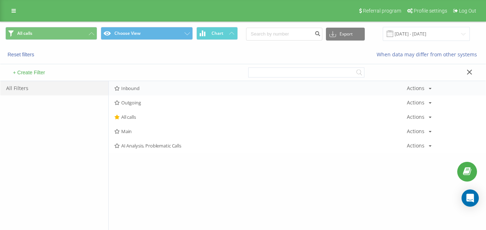
click at [154, 85] on div "Inbound Actions Edit Copy Delete Default Share" at bounding box center [297, 88] width 377 height 14
click at [155, 87] on span "Inbound" at bounding box center [260, 88] width 292 height 5
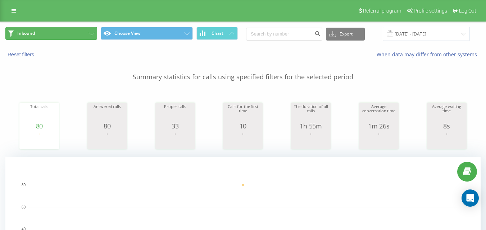
click at [82, 37] on button "Inbound" at bounding box center [51, 33] width 92 height 13
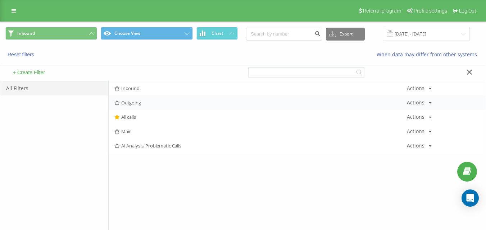
drag, startPoint x: 132, startPoint y: 96, endPoint x: 135, endPoint y: 100, distance: 5.1
click at [132, 97] on div "Outgoing Actions Edit Copy Delete Default Share" at bounding box center [297, 103] width 377 height 14
click at [135, 100] on span "Outgoing" at bounding box center [260, 102] width 292 height 5
